Goal: Information Seeking & Learning: Learn about a topic

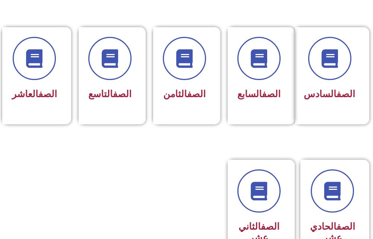
scroll to position [447, 0]
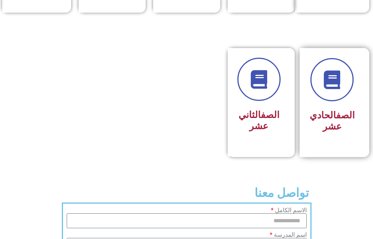
click at [356, 124] on div "الصف الحادي عشر" at bounding box center [332, 102] width 65 height 109
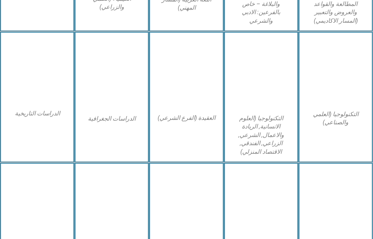
scroll to position [522, 0]
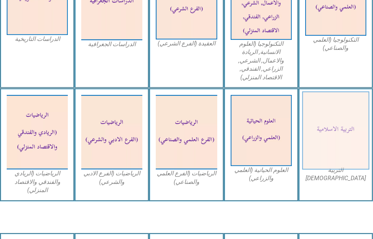
click at [344, 150] on img at bounding box center [335, 130] width 67 height 78
click at [342, 154] on img at bounding box center [335, 130] width 67 height 78
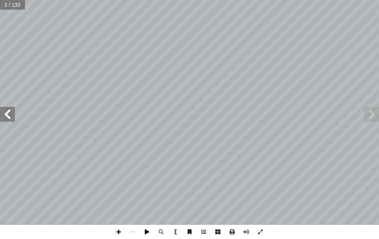
click at [11, 120] on span at bounding box center [7, 114] width 15 height 15
click at [6, 116] on span at bounding box center [7, 114] width 15 height 15
click at [6, 115] on span at bounding box center [7, 114] width 15 height 15
click at [9, 114] on span at bounding box center [7, 114] width 15 height 15
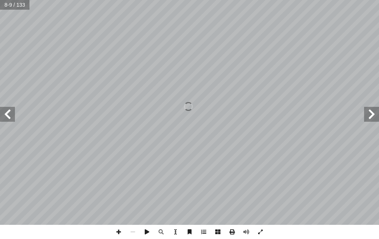
click at [9, 114] on span at bounding box center [7, 114] width 15 height 15
click at [370, 117] on span at bounding box center [371, 114] width 15 height 15
click at [13, 120] on span at bounding box center [7, 114] width 15 height 15
click at [6, 113] on span at bounding box center [7, 114] width 15 height 15
click at [375, 113] on span at bounding box center [371, 114] width 15 height 15
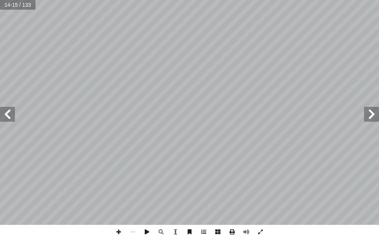
click at [375, 113] on span at bounding box center [371, 114] width 15 height 15
click at [371, 113] on span at bounding box center [371, 114] width 15 height 15
click at [117, 232] on span at bounding box center [118, 232] width 14 height 14
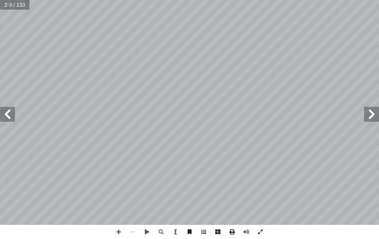
click at [10, 113] on span at bounding box center [7, 114] width 15 height 15
click at [8, 119] on span at bounding box center [7, 114] width 15 height 15
click at [9, 116] on span at bounding box center [7, 114] width 15 height 15
click at [10, 113] on span at bounding box center [7, 114] width 15 height 15
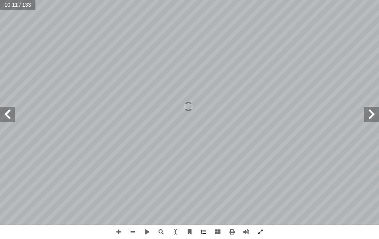
click at [9, 113] on span at bounding box center [7, 114] width 15 height 15
click at [9, 111] on span at bounding box center [7, 114] width 15 height 15
click at [7, 113] on span at bounding box center [7, 114] width 15 height 15
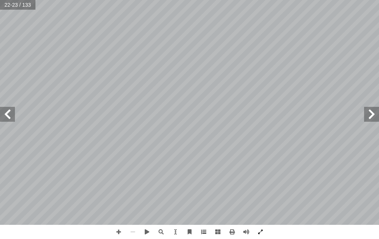
click at [7, 113] on span at bounding box center [7, 114] width 15 height 15
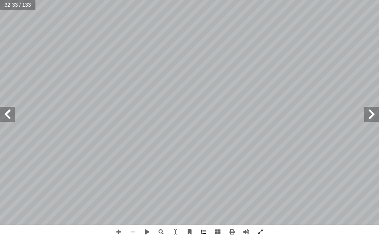
click at [7, 113] on span at bounding box center [7, 114] width 15 height 15
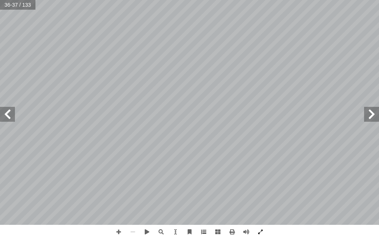
click at [7, 113] on span at bounding box center [7, 114] width 15 height 15
click at [9, 110] on span at bounding box center [7, 114] width 15 height 15
click at [7, 116] on span at bounding box center [7, 114] width 15 height 15
click at [371, 114] on span at bounding box center [371, 114] width 15 height 15
click at [6, 114] on span at bounding box center [7, 114] width 15 height 15
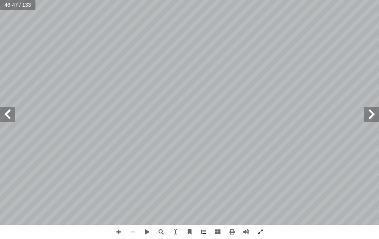
click at [6, 114] on span at bounding box center [7, 114] width 15 height 15
click at [9, 116] on span at bounding box center [7, 114] width 15 height 15
click at [372, 117] on span at bounding box center [371, 114] width 15 height 15
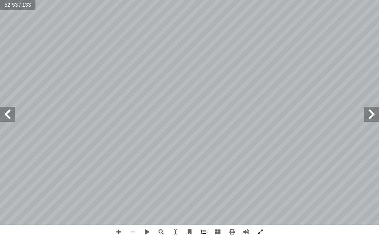
click at [372, 117] on span at bounding box center [371, 114] width 15 height 15
click at [367, 111] on span at bounding box center [371, 114] width 15 height 15
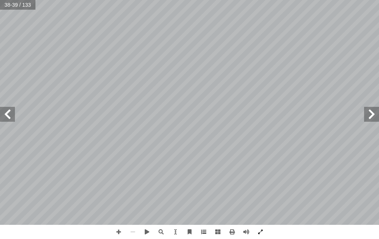
click at [367, 111] on span at bounding box center [371, 114] width 15 height 15
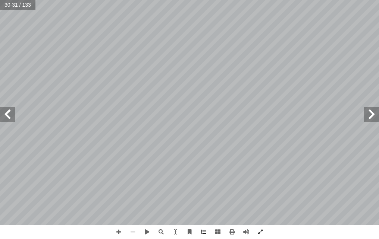
click at [369, 114] on span at bounding box center [371, 114] width 15 height 15
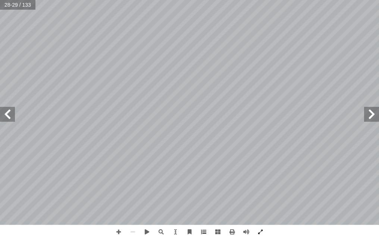
click at [369, 114] on span at bounding box center [371, 114] width 15 height 15
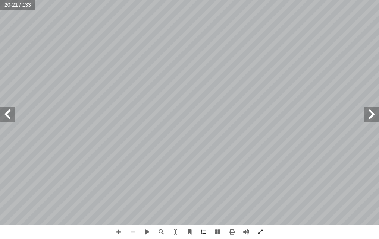
click at [369, 114] on span at bounding box center [371, 114] width 15 height 15
click at [6, 116] on span at bounding box center [7, 114] width 15 height 15
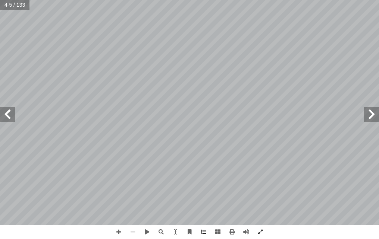
click at [6, 116] on span at bounding box center [7, 114] width 15 height 15
click at [371, 115] on span at bounding box center [371, 114] width 15 height 15
click at [12, 116] on span at bounding box center [7, 114] width 15 height 15
click at [10, 116] on span at bounding box center [7, 114] width 15 height 15
click at [7, 114] on span at bounding box center [7, 114] width 15 height 15
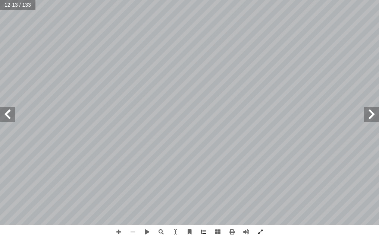
click at [372, 117] on span at bounding box center [371, 114] width 15 height 15
click at [7, 117] on span at bounding box center [7, 114] width 15 height 15
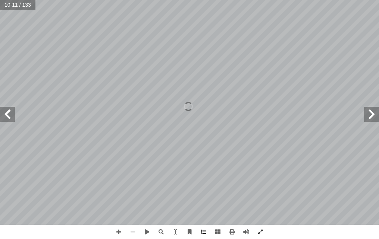
click at [370, 118] on span at bounding box center [371, 114] width 15 height 15
click at [6, 117] on span at bounding box center [7, 114] width 15 height 15
click at [7, 116] on span at bounding box center [7, 114] width 15 height 15
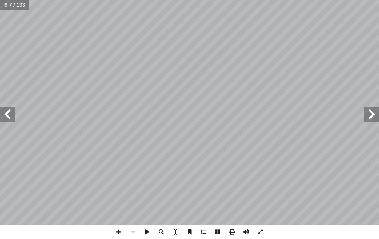
click at [7, 120] on span at bounding box center [7, 114] width 15 height 15
click at [118, 232] on span at bounding box center [118, 232] width 14 height 14
drag, startPoint x: 172, startPoint y: 226, endPoint x: 118, endPoint y: 232, distance: 54.4
click at [118, 232] on span at bounding box center [118, 232] width 14 height 14
click at [137, 234] on span at bounding box center [133, 232] width 14 height 14
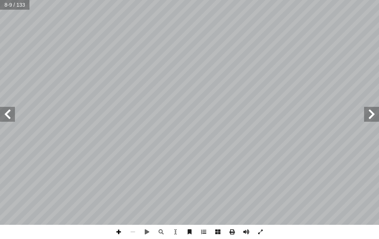
click at [118, 229] on span at bounding box center [118, 232] width 14 height 14
click at [8, 118] on span at bounding box center [7, 114] width 15 height 15
click at [134, 234] on span at bounding box center [133, 232] width 14 height 14
